Goal: Task Accomplishment & Management: Manage account settings

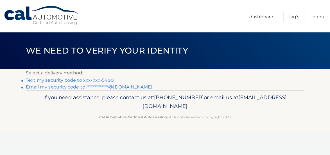
click at [64, 78] on link "Text my security code to xxx-xxx-5490" at bounding box center [70, 79] width 88 height 5
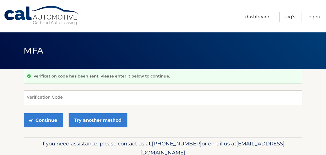
drag, startPoint x: 47, startPoint y: 97, endPoint x: 41, endPoint y: 95, distance: 6.2
click at [47, 97] on input "Verification Code" at bounding box center [163, 97] width 279 height 14
type input "198046"
click at [24, 113] on button "Continue" at bounding box center [43, 120] width 39 height 14
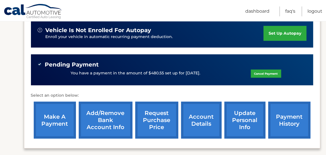
scroll to position [169, 0]
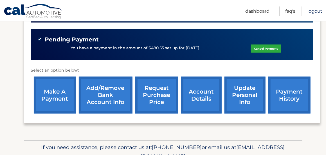
click at [319, 10] on link "Logout" at bounding box center [315, 11] width 15 height 10
